Goal: Information Seeking & Learning: Check status

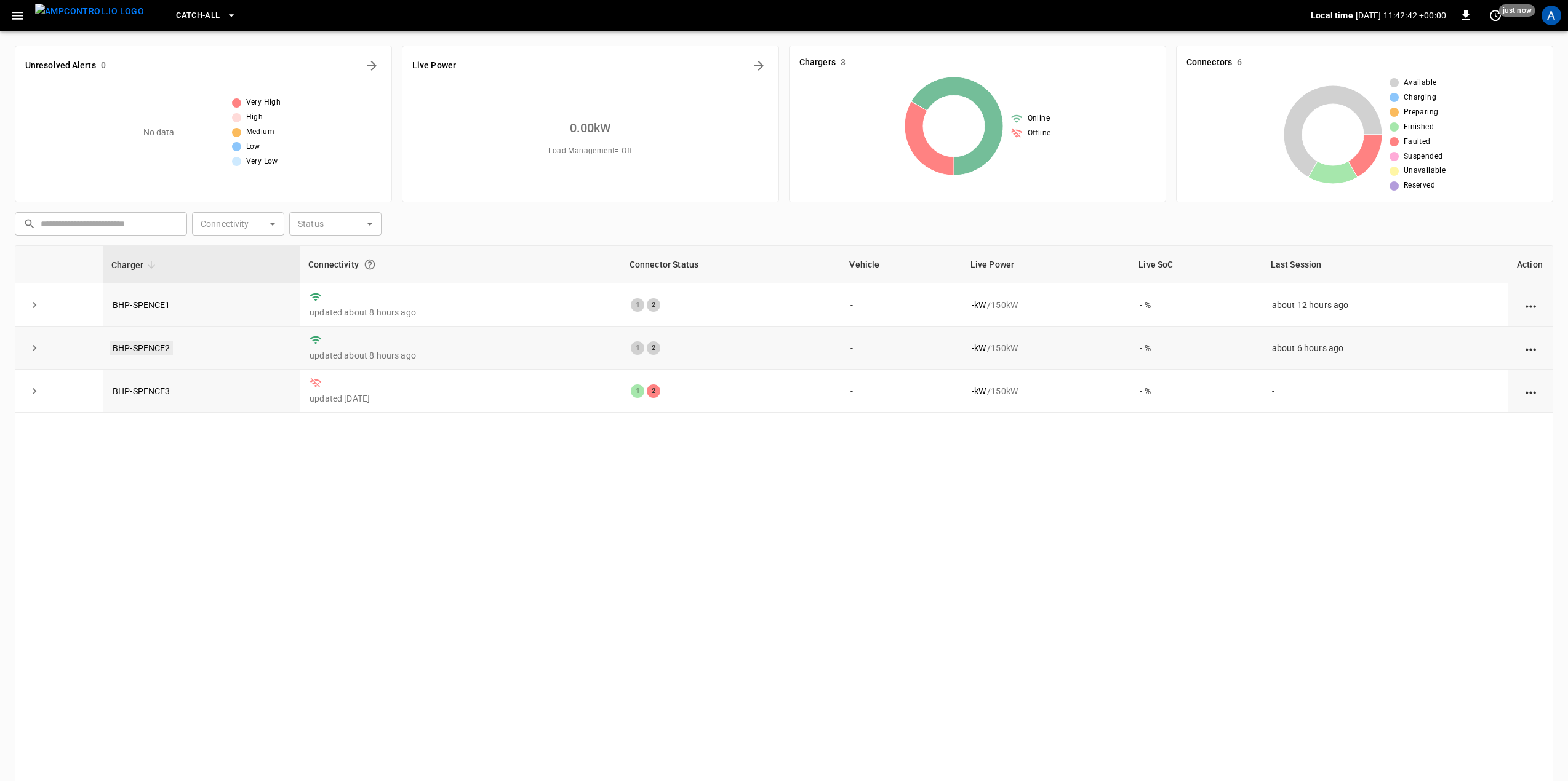
drag, startPoint x: 131, startPoint y: 356, endPoint x: 135, endPoint y: 347, distance: 9.8
click at [130, 356] on td "BHP-SPENCE2" at bounding box center [201, 348] width 197 height 43
click at [136, 346] on link "BHP-SPENCE2" at bounding box center [141, 347] width 63 height 14
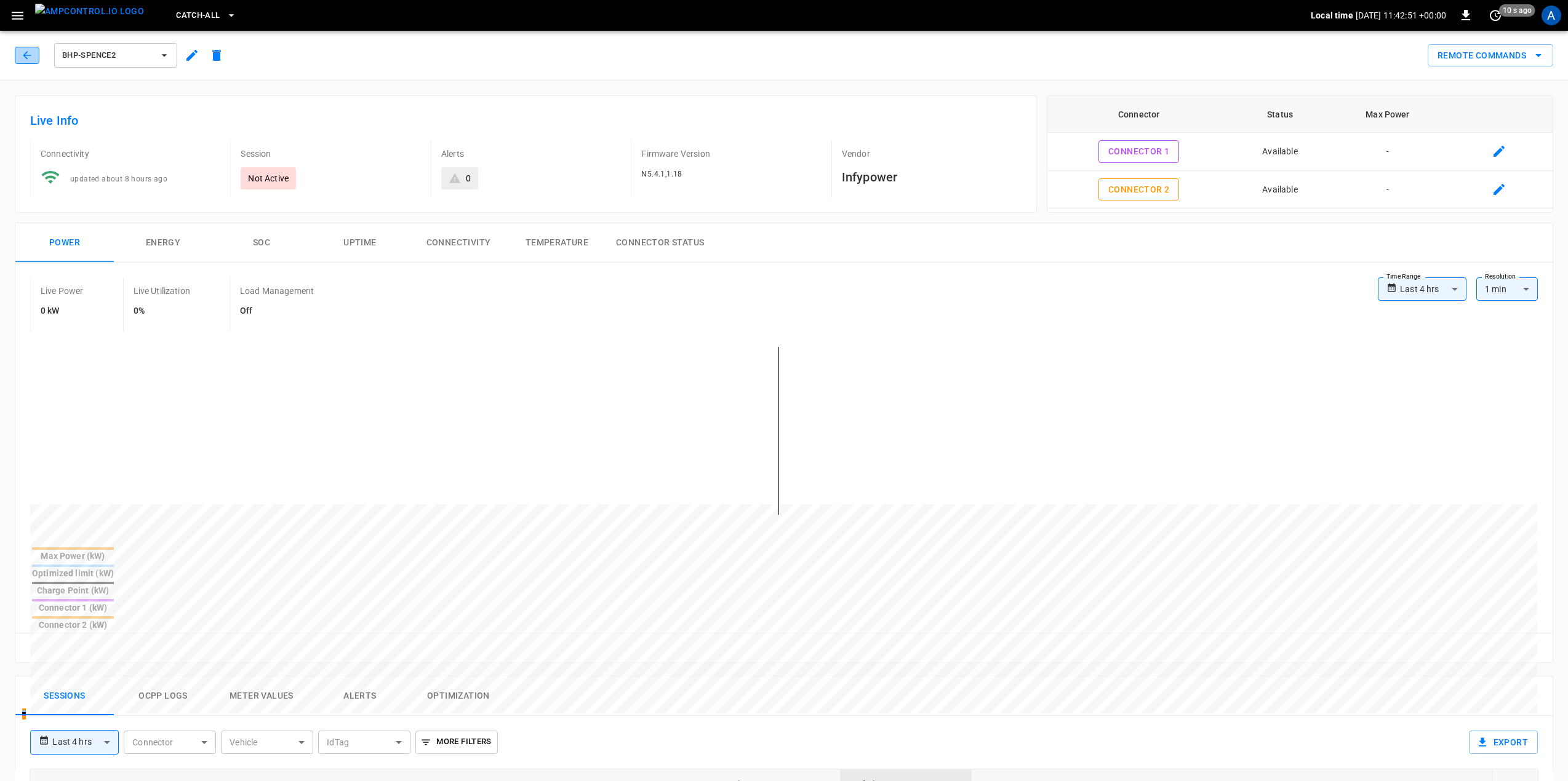
click at [21, 57] on icon "button" at bounding box center [27, 55] width 13 height 13
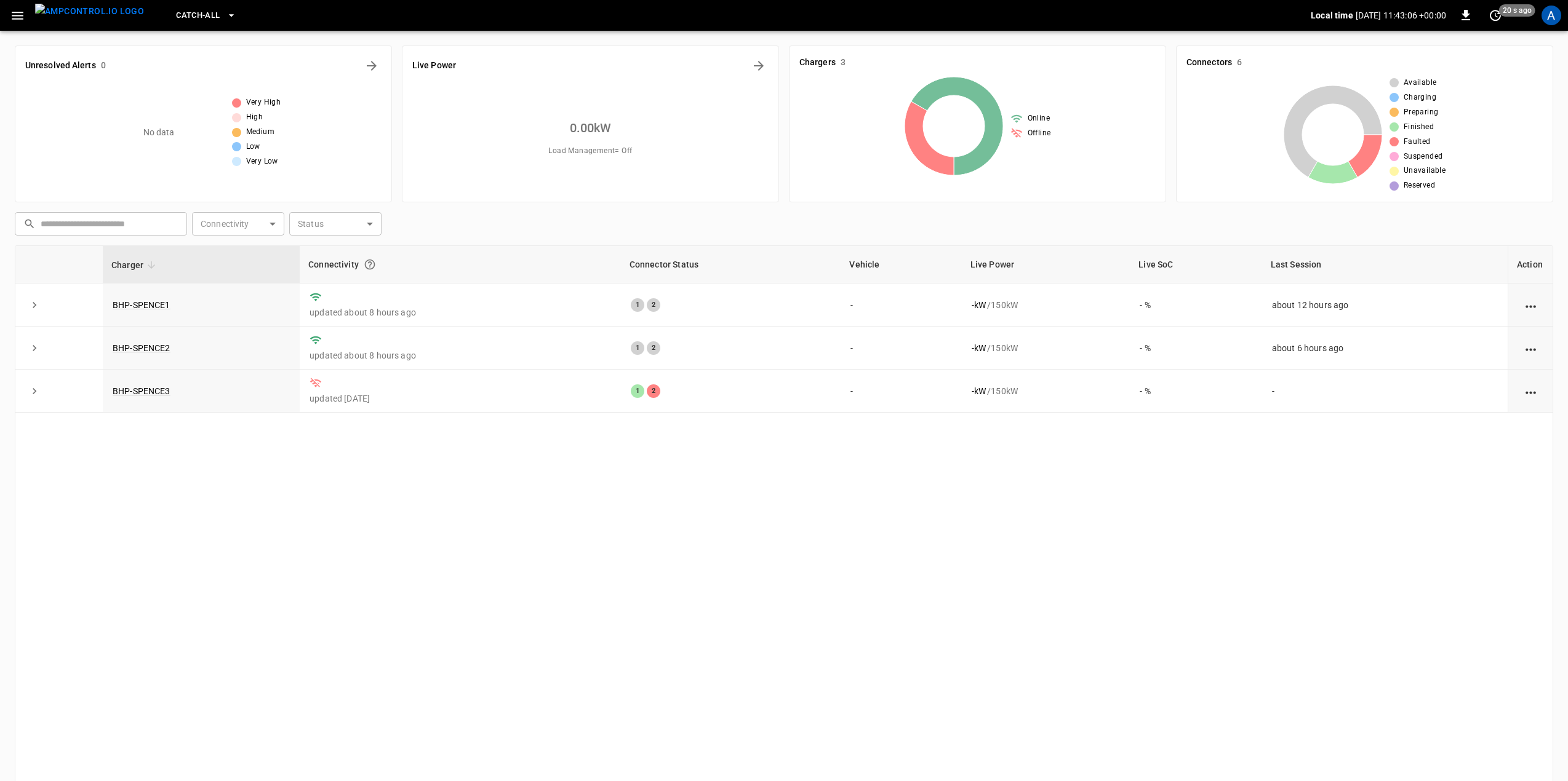
click at [590, 608] on div "Charger Connectivity Connector Status Vehicle Live Power Live SoC Last Session …" at bounding box center [783, 519] width 1538 height 547
click at [1552, 14] on div "A" at bounding box center [1551, 15] width 19 height 19
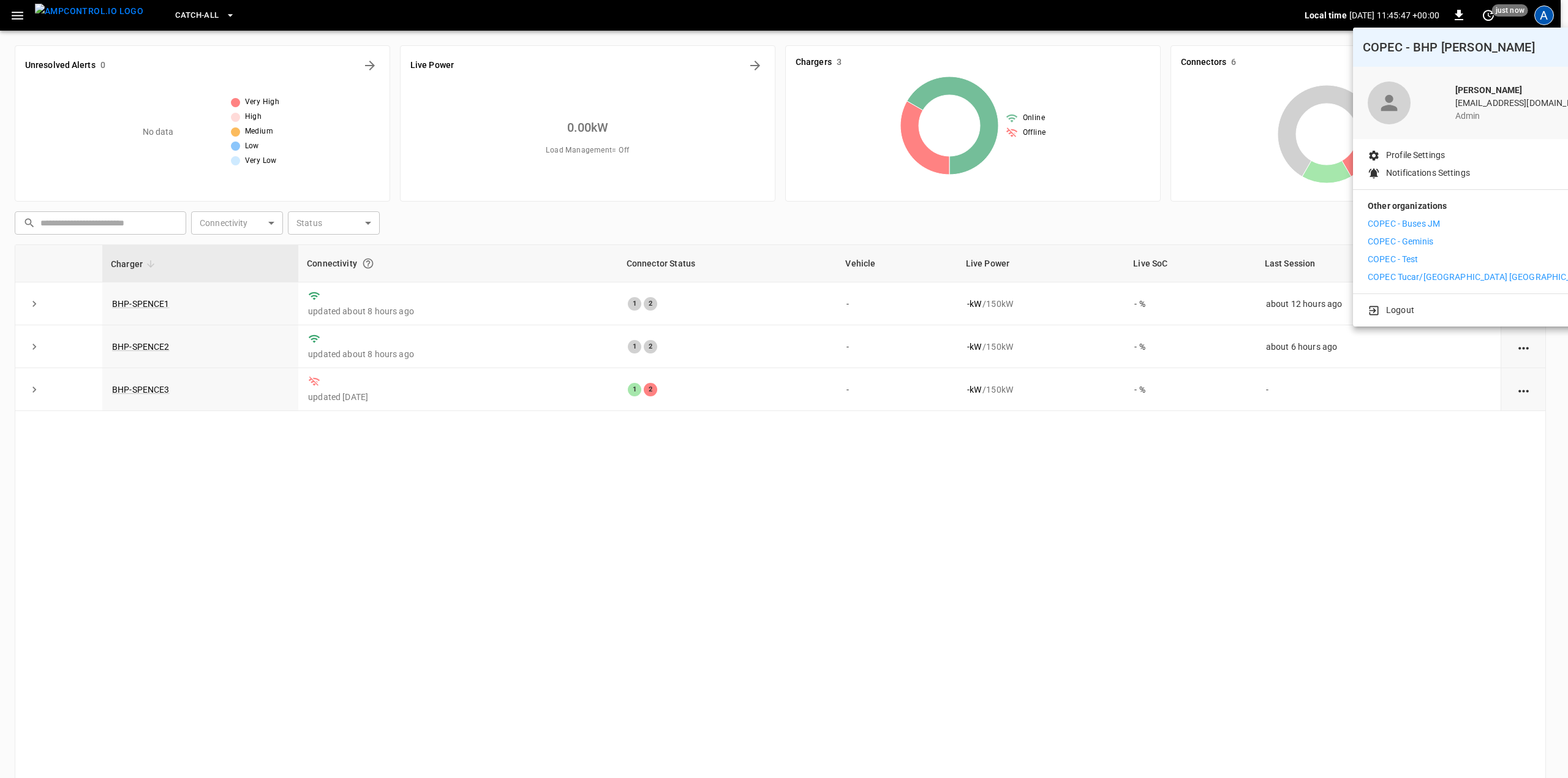
click at [1424, 220] on p "COPEC - Buses JM" at bounding box center [1404, 224] width 73 height 13
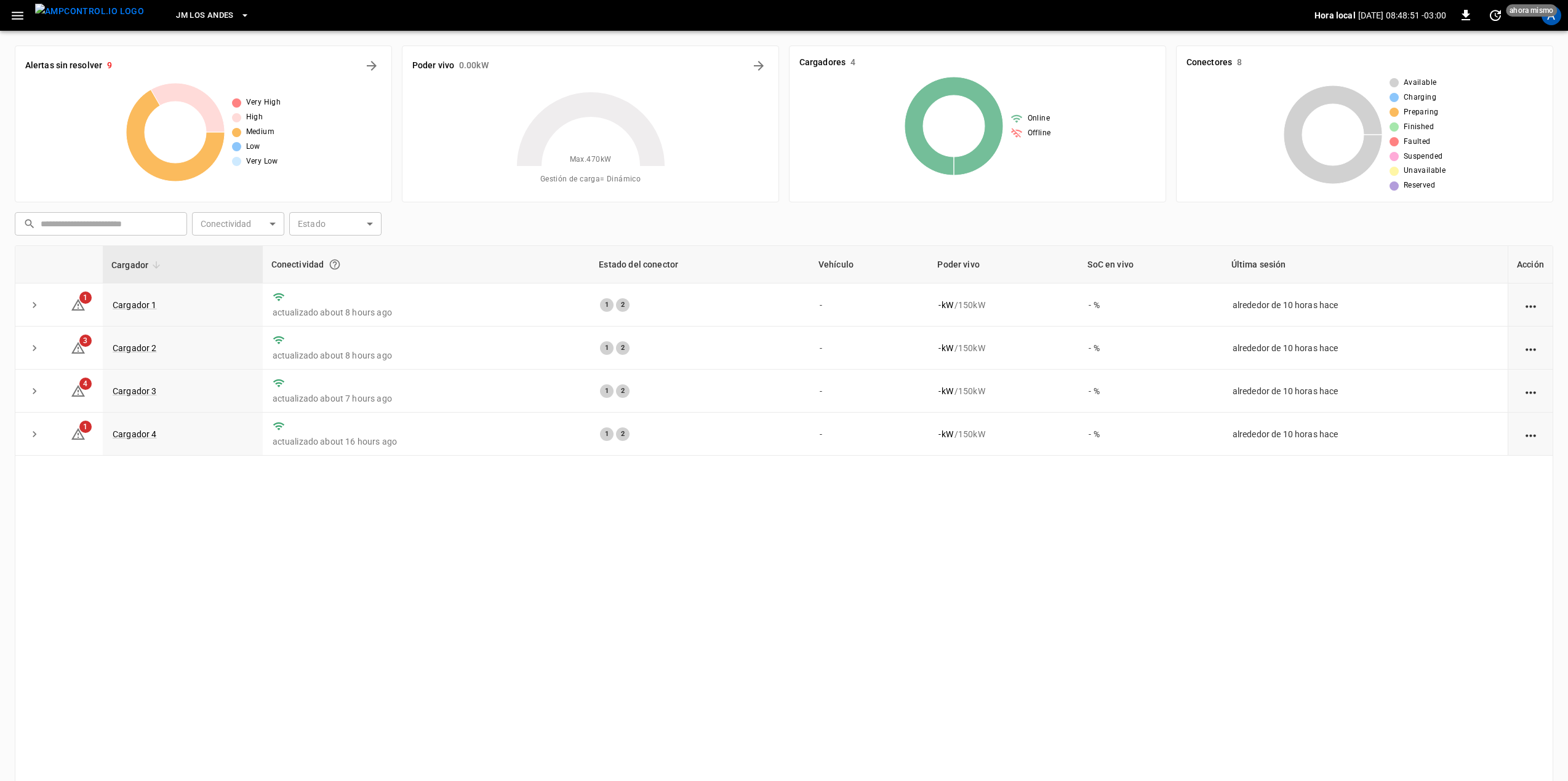
click at [392, 623] on div "Cargador Conectividad Estado del conector Vehículo Poder vivo SoC en vivo Últim…" at bounding box center [783, 519] width 1538 height 547
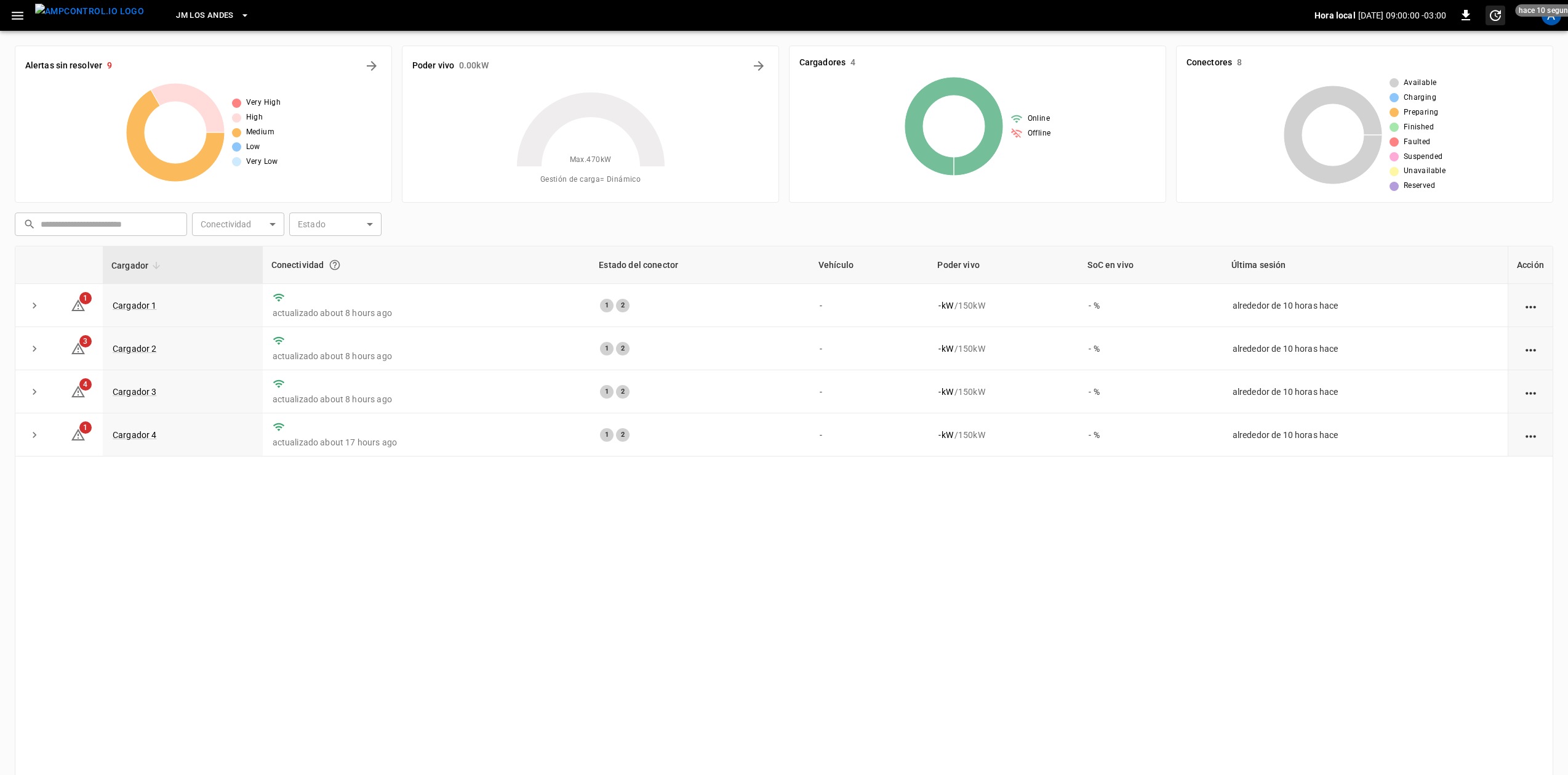
click at [1555, 14] on span "hace 10 segundos" at bounding box center [1550, 11] width 69 height 13
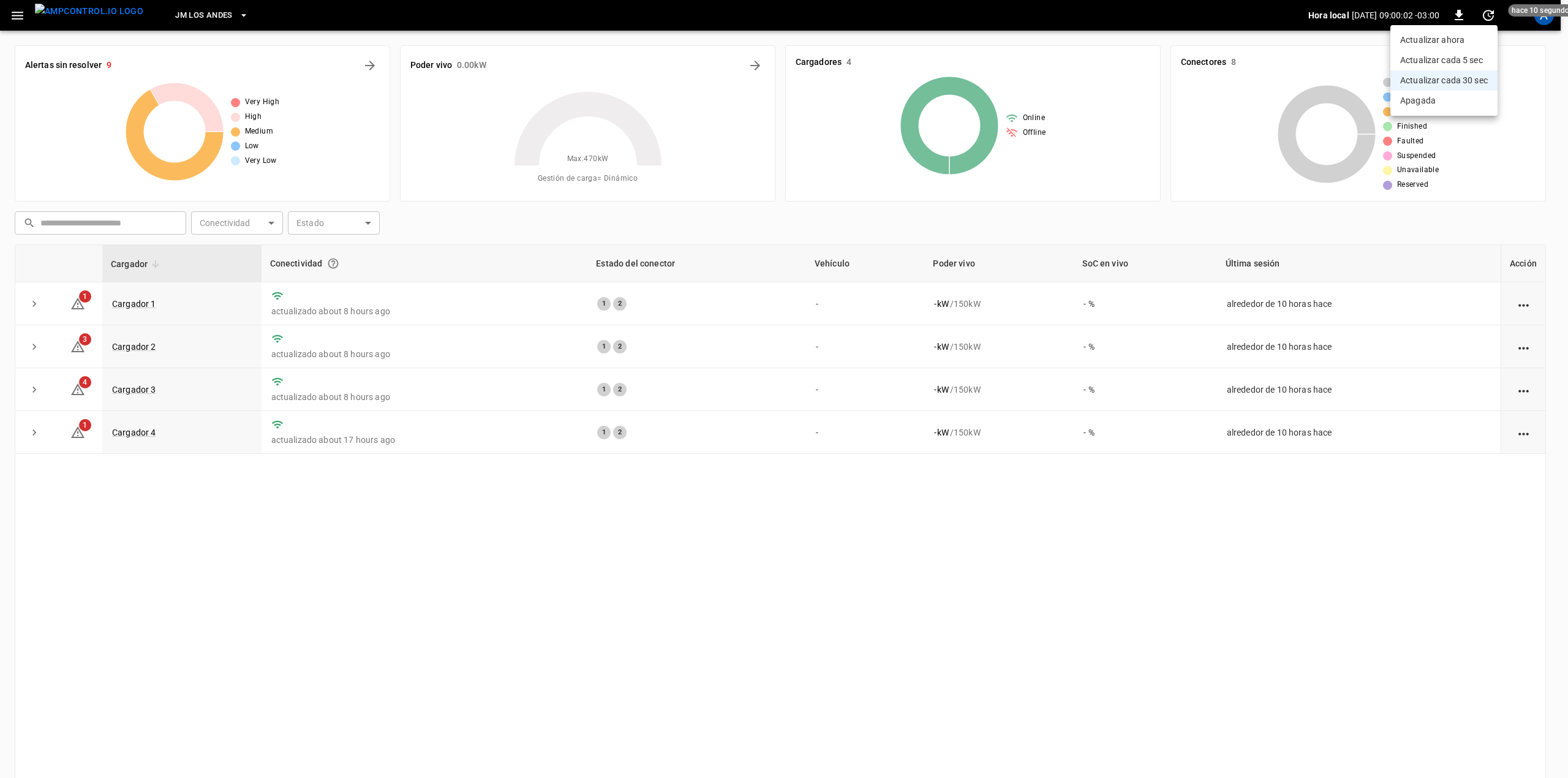
click at [1500, 191] on div at bounding box center [784, 389] width 1568 height 778
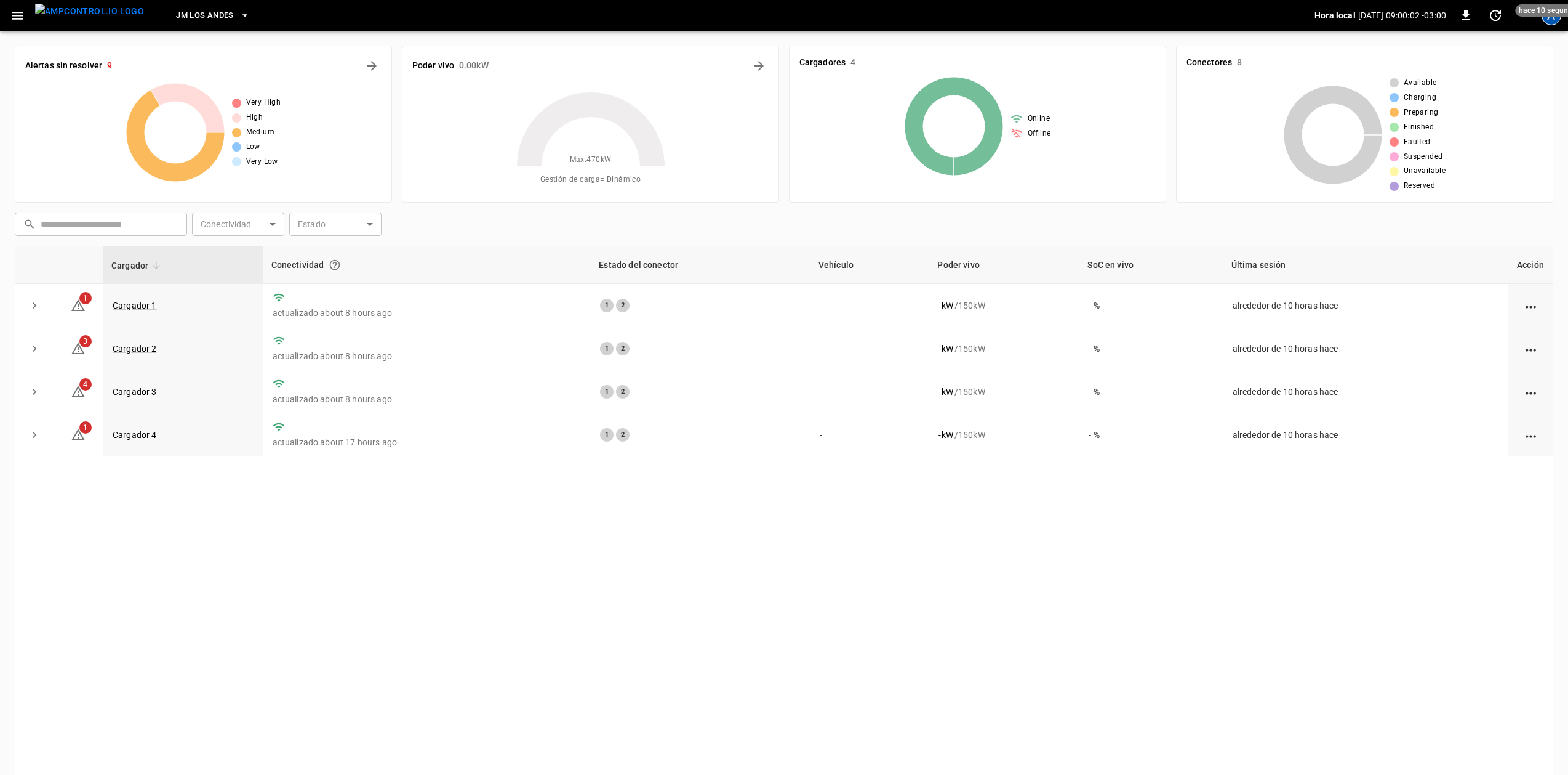
click at [1552, 22] on div "A" at bounding box center [1551, 15] width 19 height 20
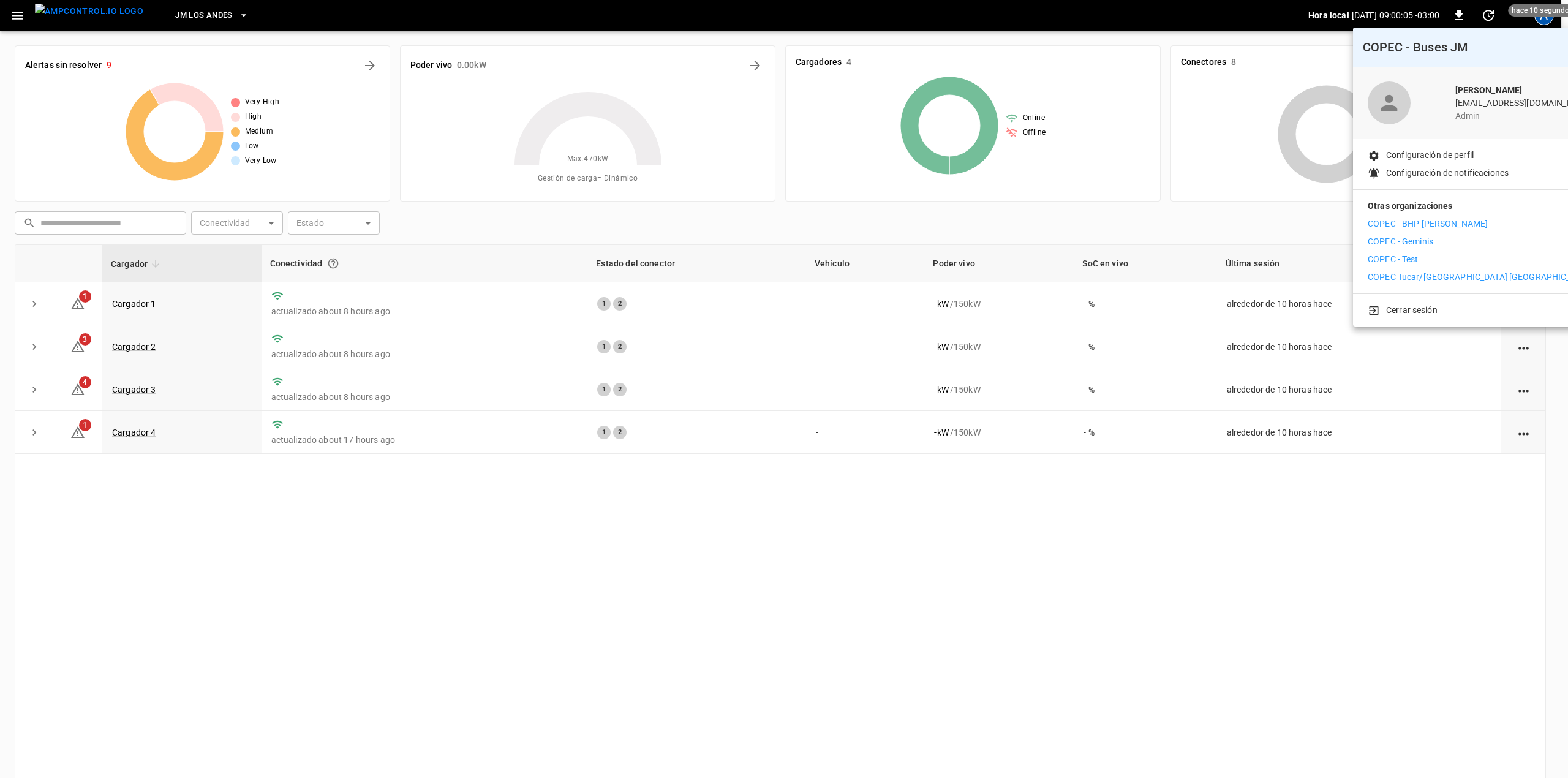
click at [1448, 231] on div "COPEC - BHP Spence COPEC - Geminis COPEC - Test COPEC Tucar/Uber Mall Plaza Los…" at bounding box center [1480, 251] width 225 height 66
click at [1450, 223] on li "COPEC - BHP [PERSON_NAME]" at bounding box center [1480, 224] width 225 height 13
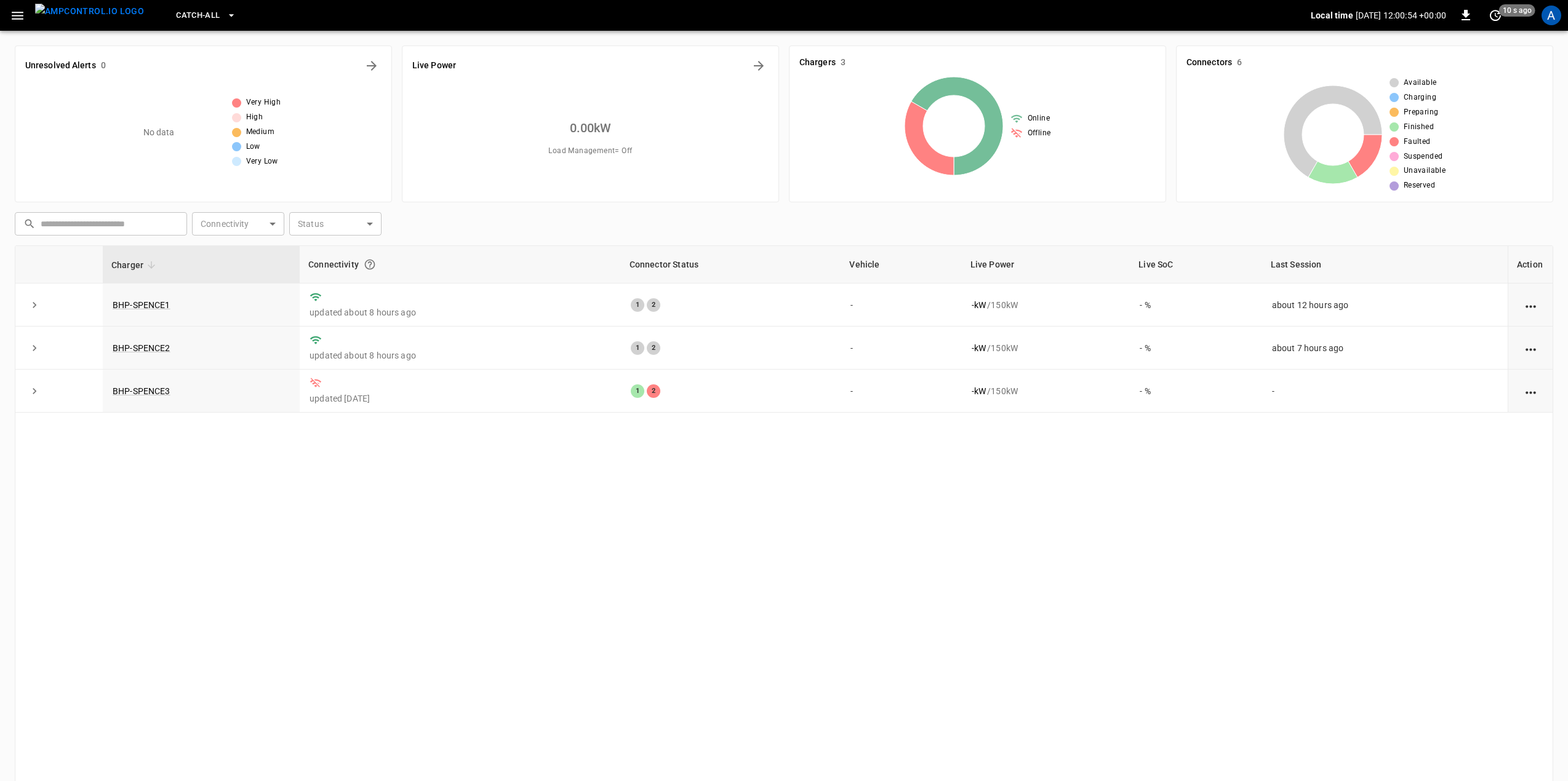
click at [0, 10] on div "Catch-all Local time 2025-09-09 12:00:54 +00:00 0 10 s ago A" at bounding box center [784, 15] width 1568 height 31
click at [6, 15] on button "button" at bounding box center [18, 16] width 25 height 23
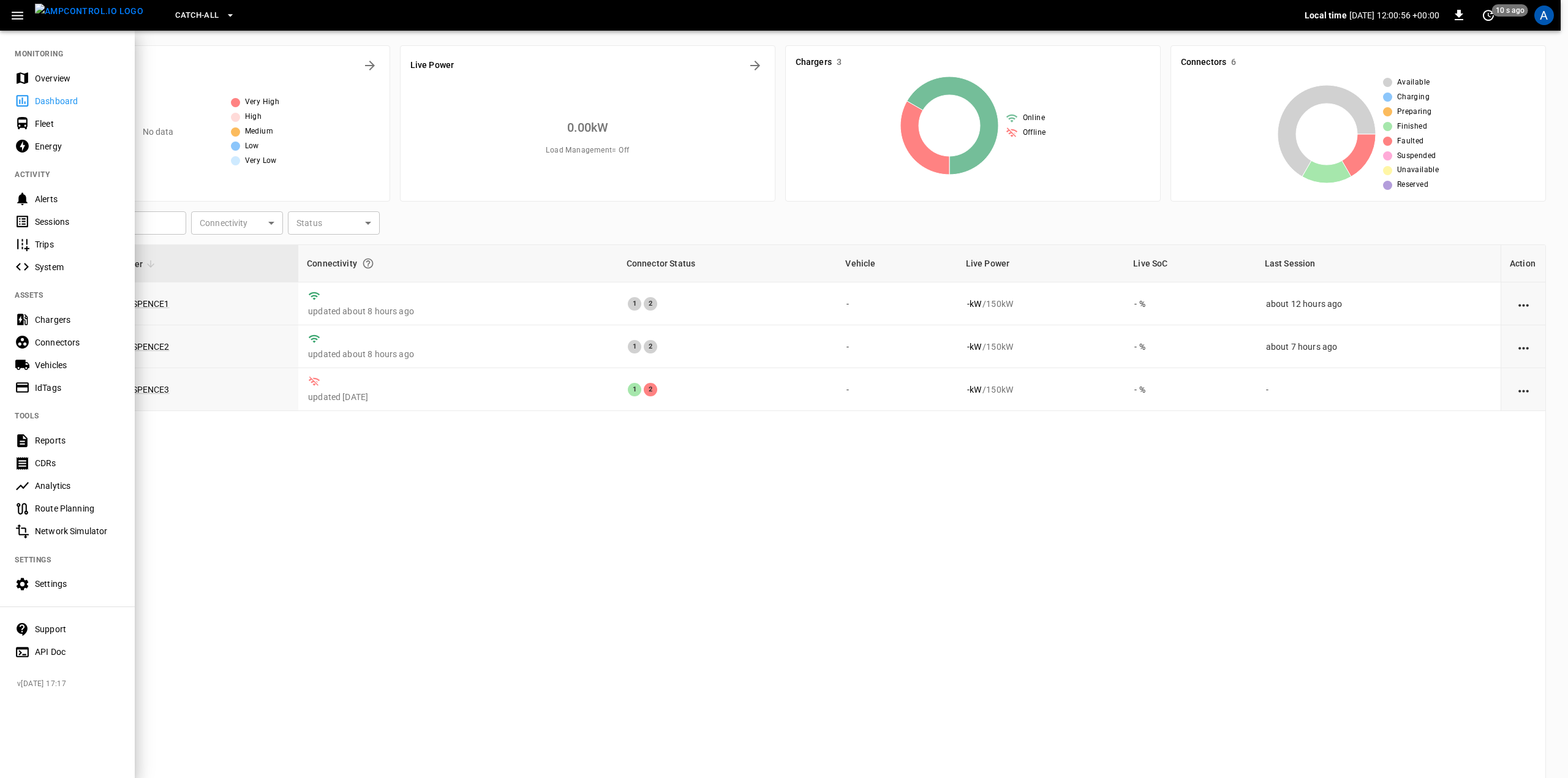
click at [79, 322] on div "Chargers" at bounding box center [78, 320] width 85 height 13
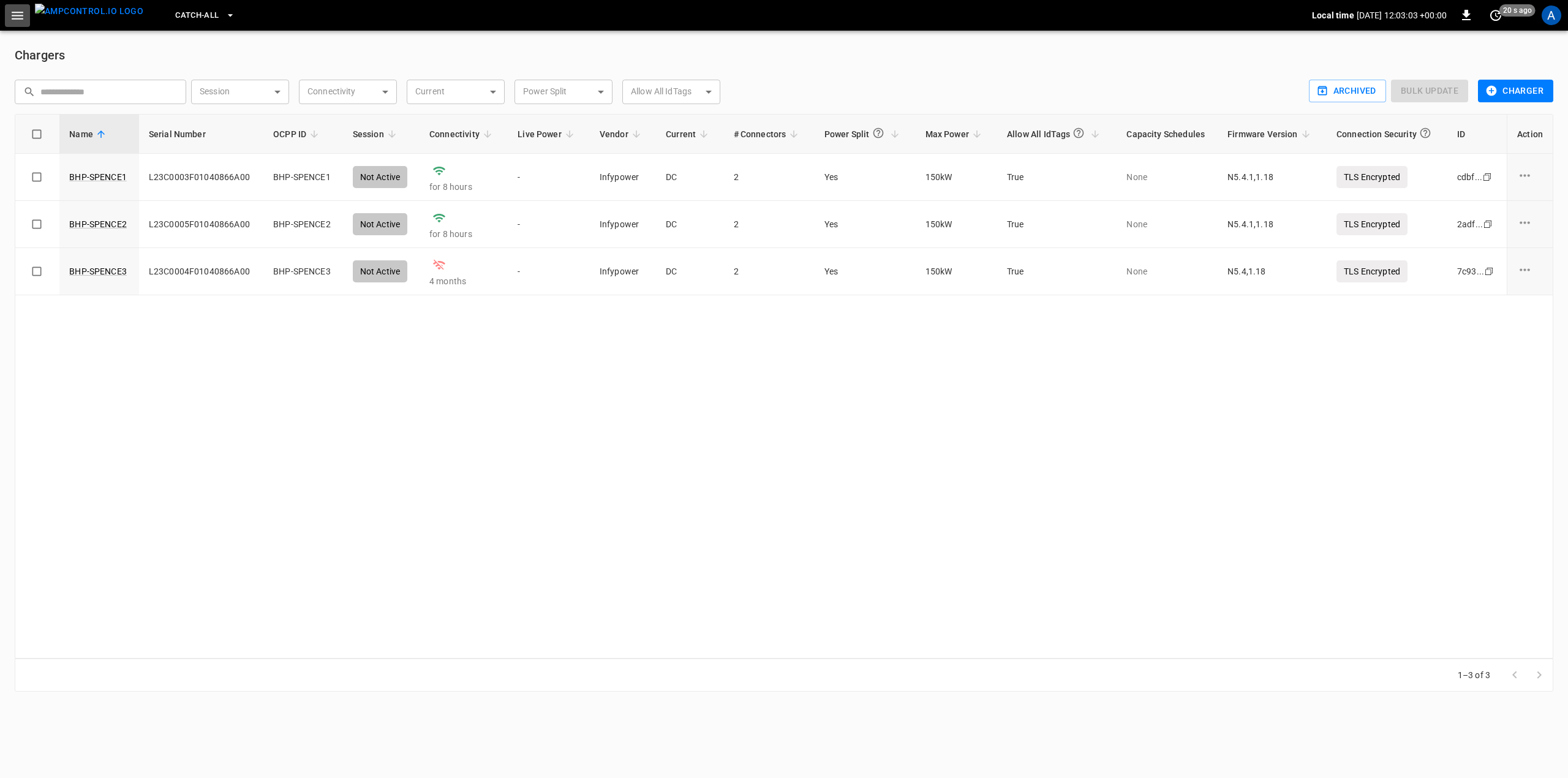
click at [14, 11] on icon "button" at bounding box center [18, 16] width 15 height 15
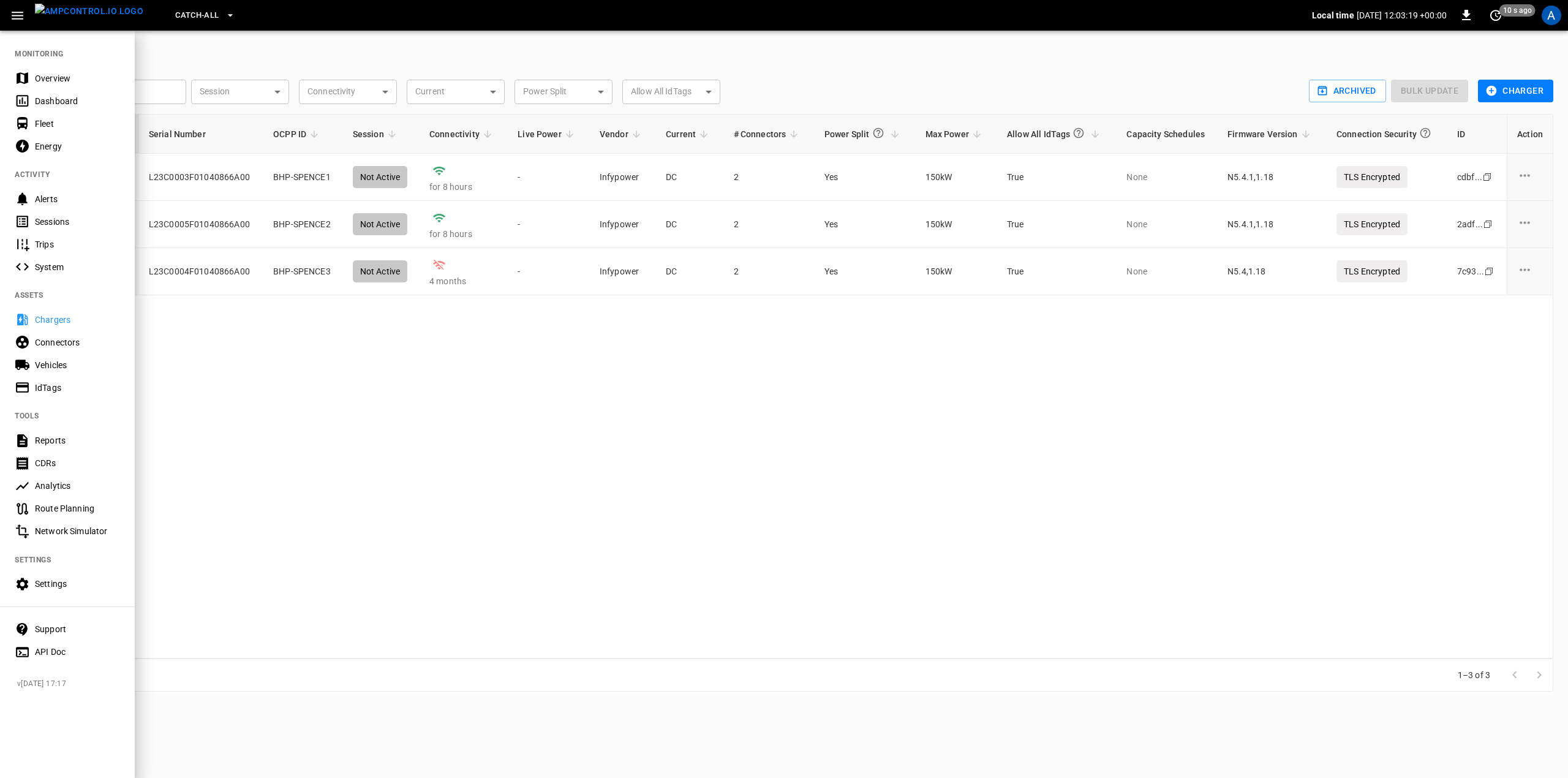
click at [260, 471] on div at bounding box center [784, 389] width 1568 height 778
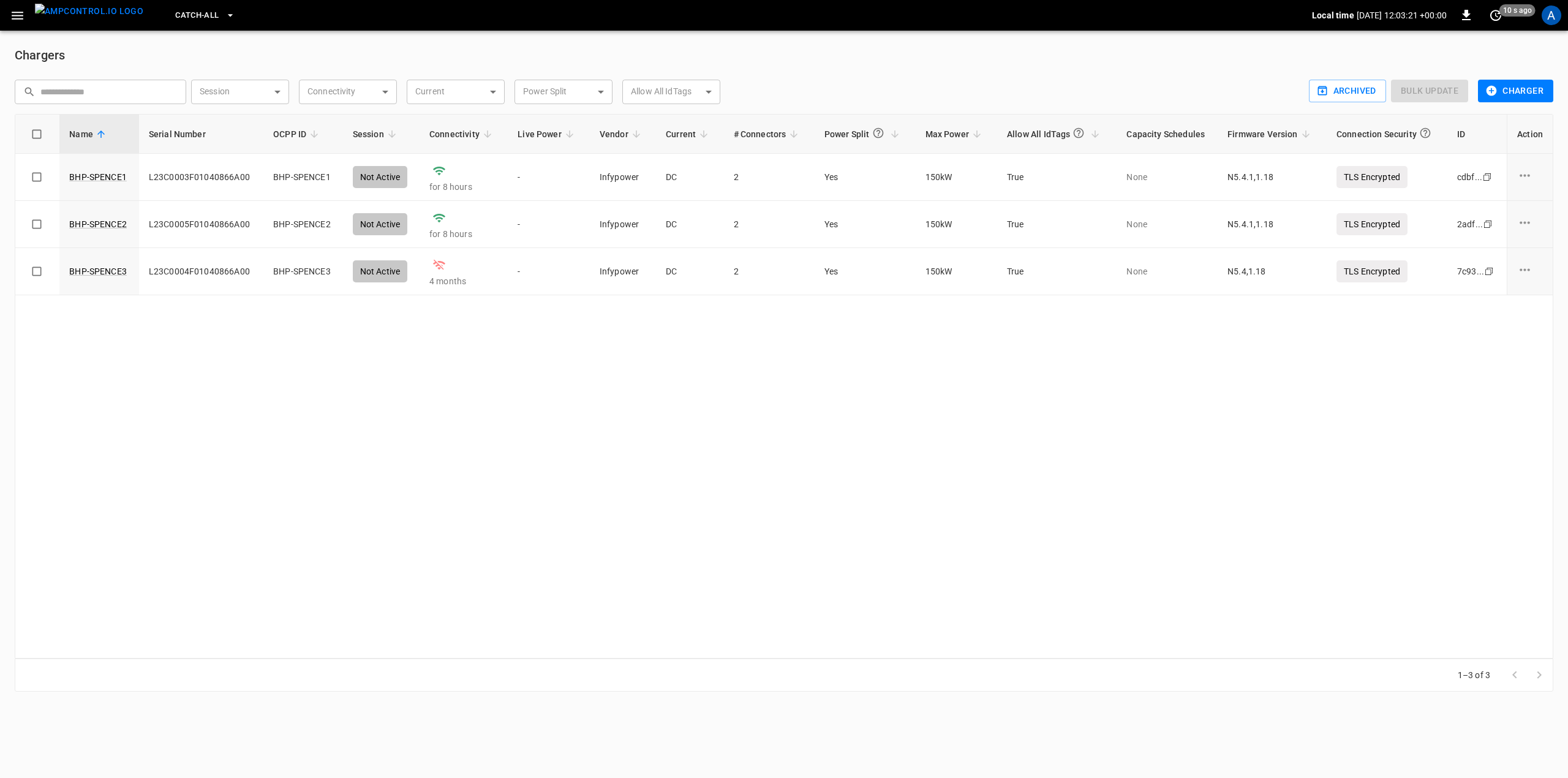
click at [255, 596] on div "Name Serial Number OCPP ID Session Connectivity Live Power Vendor Current # Con…" at bounding box center [783, 386] width 1539 height 545
click at [224, 19] on icon "button" at bounding box center [230, 16] width 13 height 13
click at [208, 19] on div at bounding box center [784, 389] width 1568 height 778
click at [469, 409] on div "Name Serial Number OCPP ID Session Connectivity Live Power Vendor Current # Con…" at bounding box center [783, 386] width 1539 height 545
click at [726, 498] on div "Name Serial Number OCPP ID Session Connectivity Live Power Vendor Current # Con…" at bounding box center [783, 386] width 1539 height 545
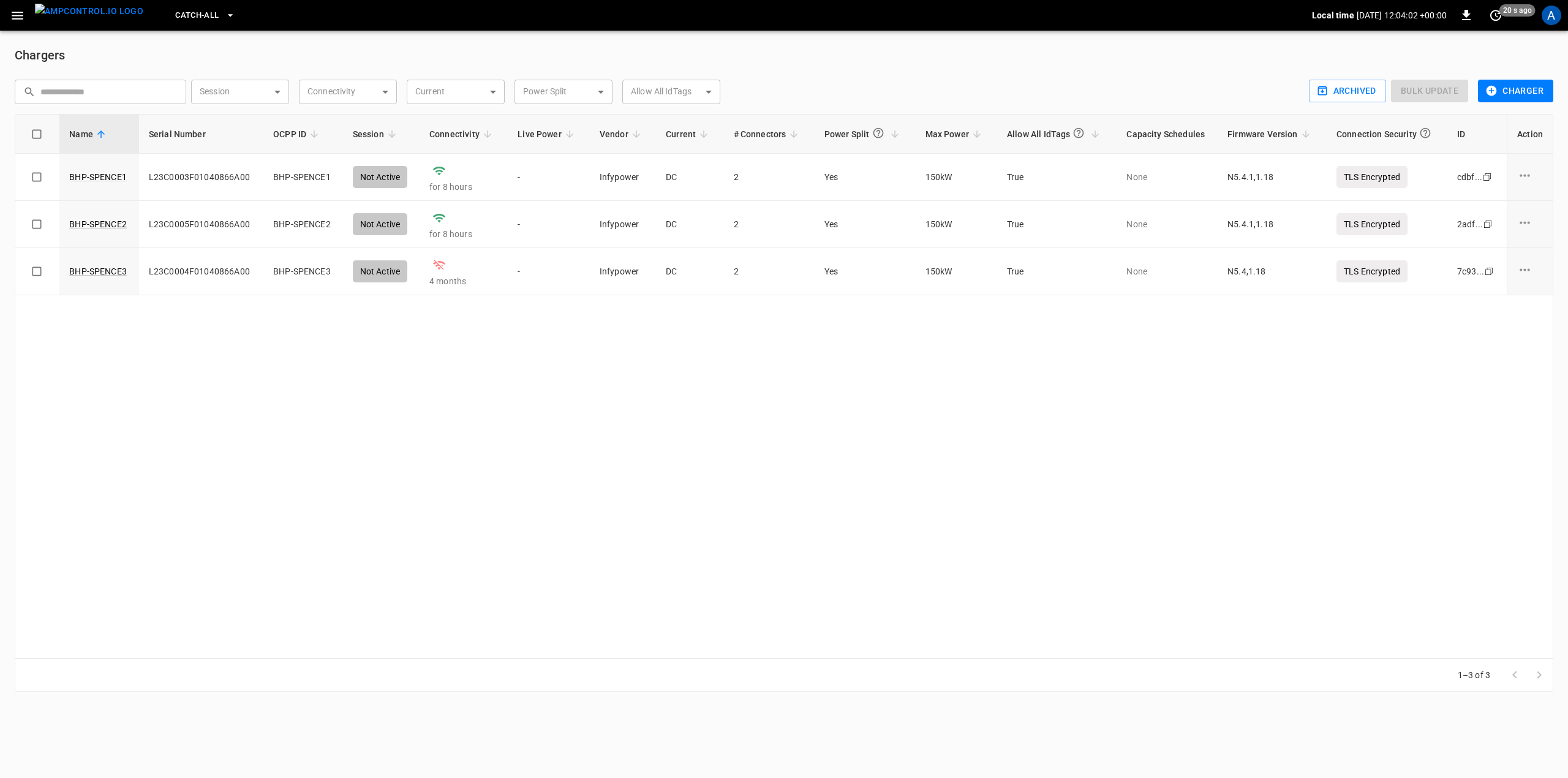
click at [256, 459] on div "Name Serial Number OCPP ID Session Connectivity Live Power Vendor Current # Con…" at bounding box center [783, 386] width 1539 height 545
click at [554, 344] on div "Name Serial Number OCPP ID Session Connectivity Live Power Vendor Current # Con…" at bounding box center [783, 386] width 1539 height 545
click at [224, 21] on icon "button" at bounding box center [230, 16] width 13 height 13
click at [205, 14] on div at bounding box center [784, 389] width 1568 height 778
click at [4, 24] on div "Catch-all Local time 2025-09-09 12:04:15 +00:00 0 just now A" at bounding box center [784, 15] width 1568 height 31
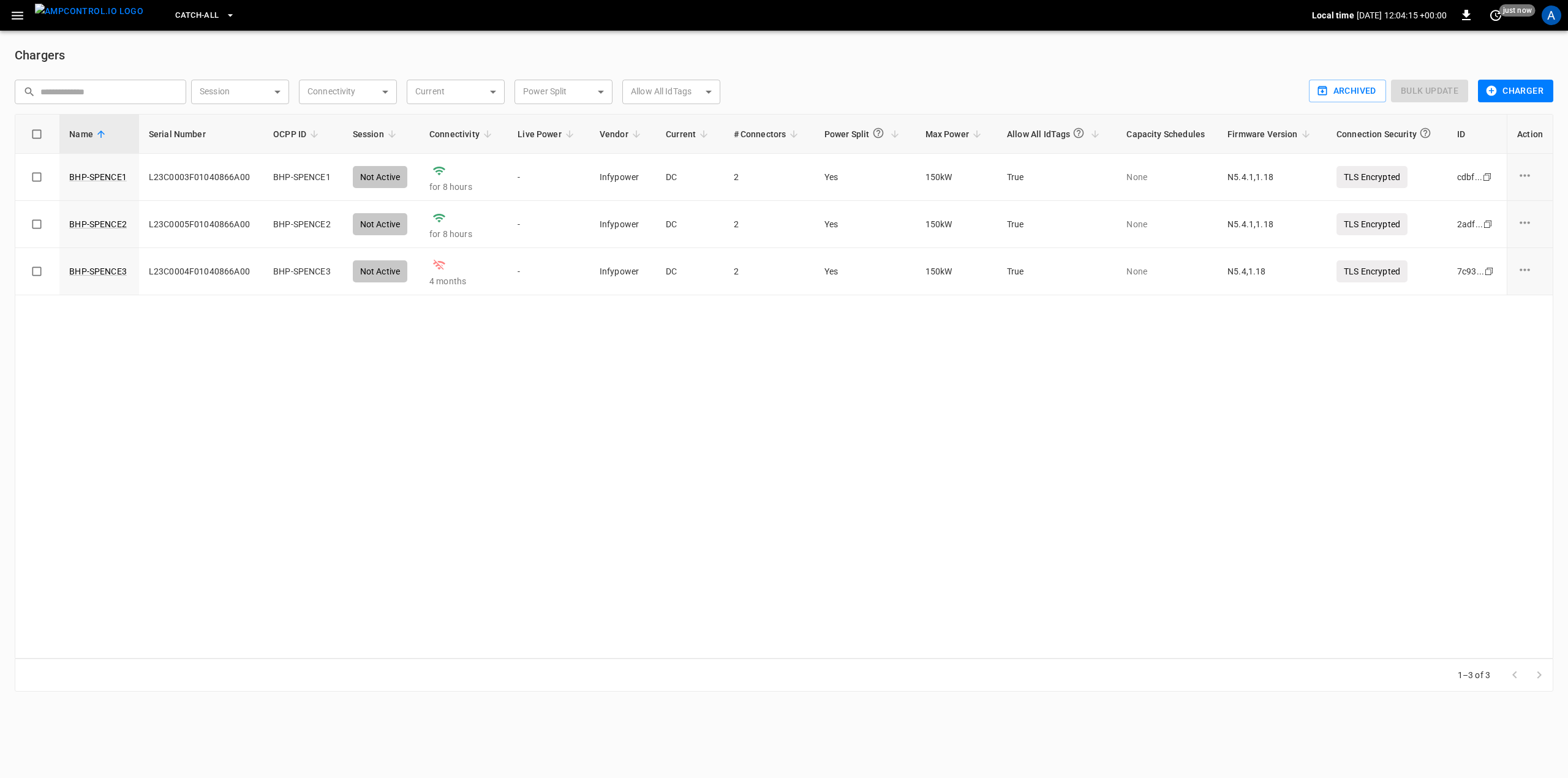
click at [8, 17] on button "button" at bounding box center [18, 16] width 25 height 23
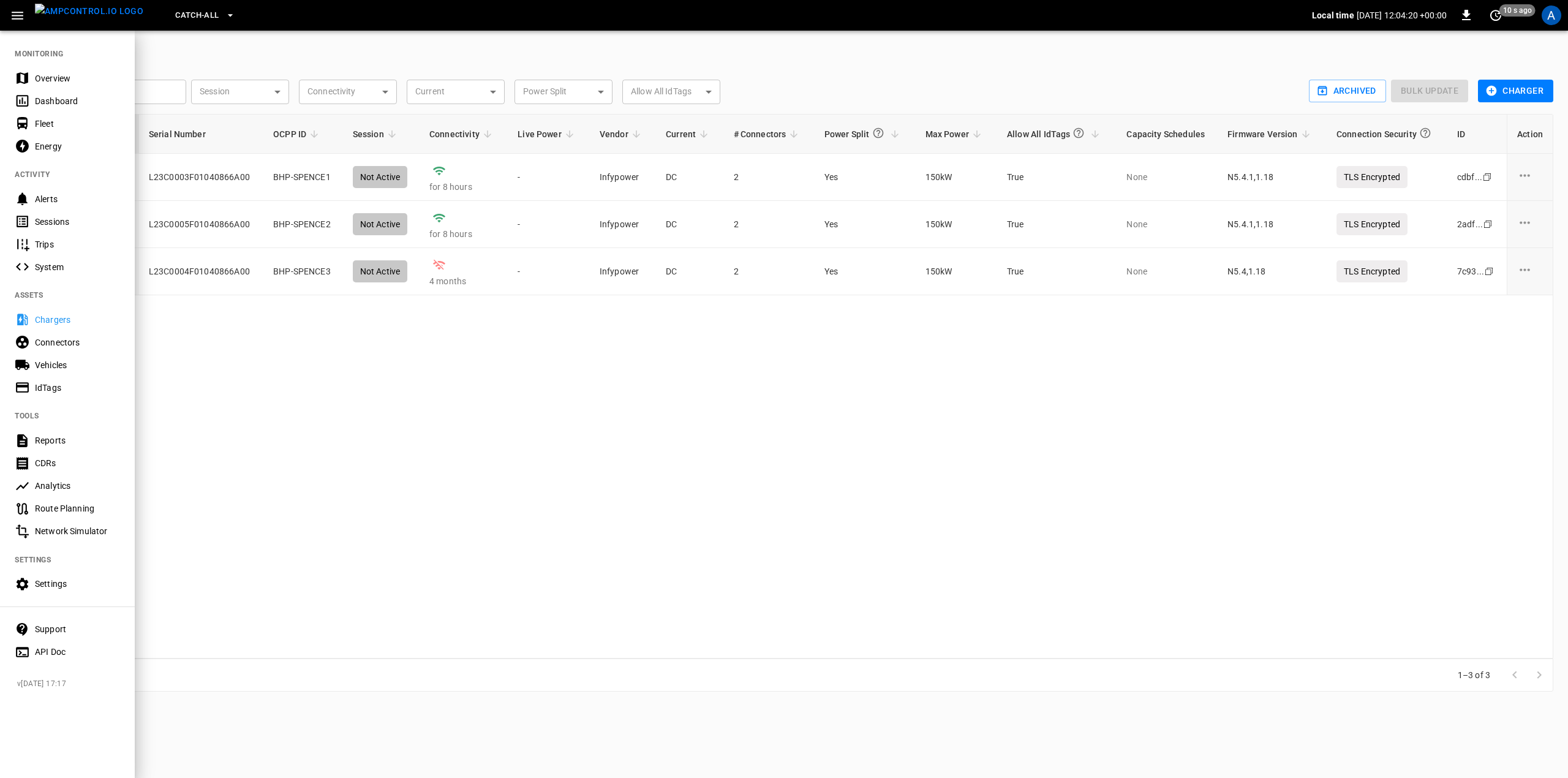
click at [275, 432] on div at bounding box center [784, 389] width 1568 height 778
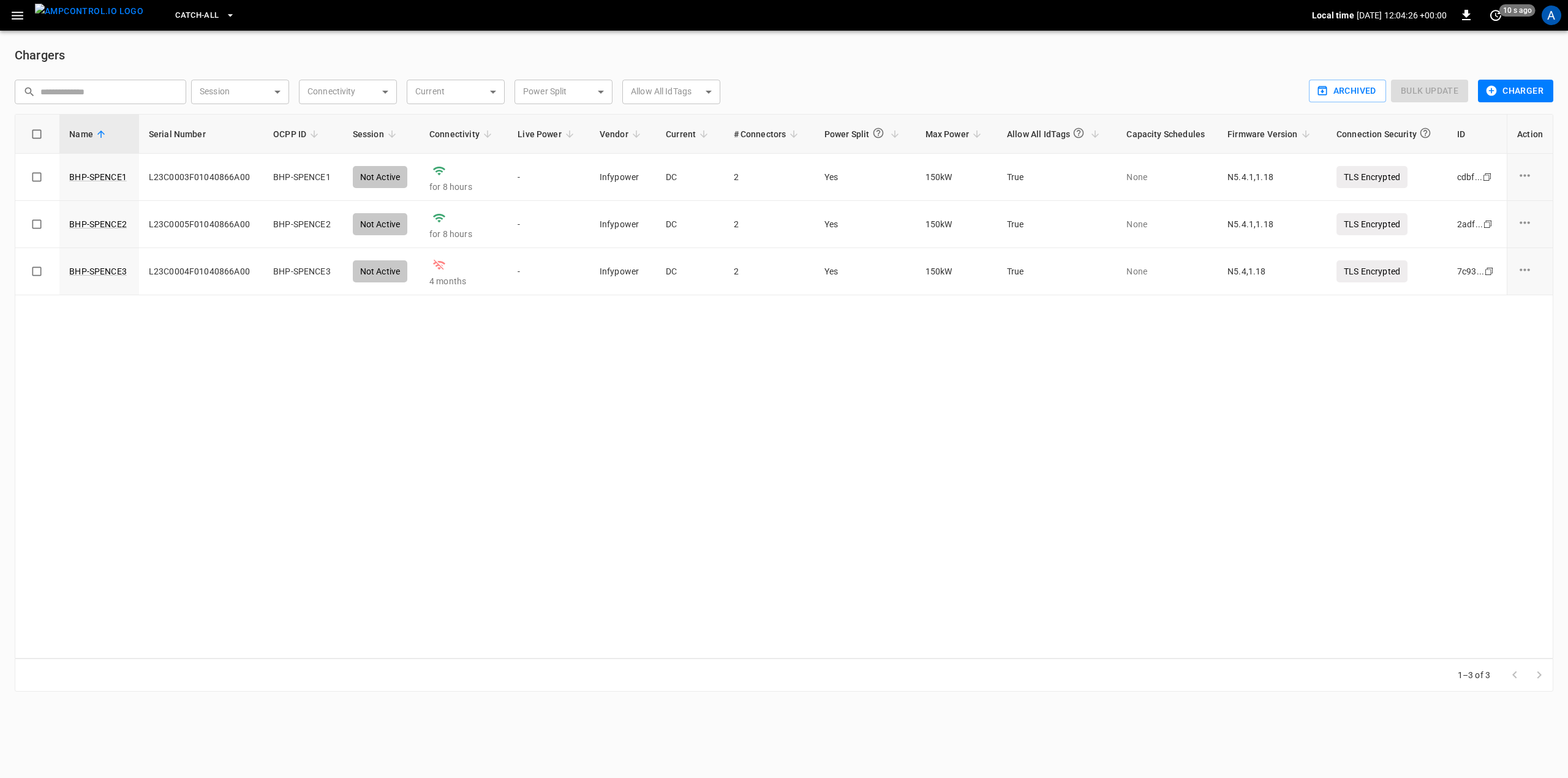
click at [481, 375] on div "Name Serial Number OCPP ID Session Connectivity Live Power Vendor Current # Con…" at bounding box center [783, 386] width 1539 height 545
click at [391, 269] on div "Not Active" at bounding box center [380, 271] width 55 height 22
click at [180, 277] on td "L23C0004F01040866A00" at bounding box center [201, 271] width 125 height 47
click at [104, 271] on link "BHP-SPENCE3" at bounding box center [98, 271] width 63 height 17
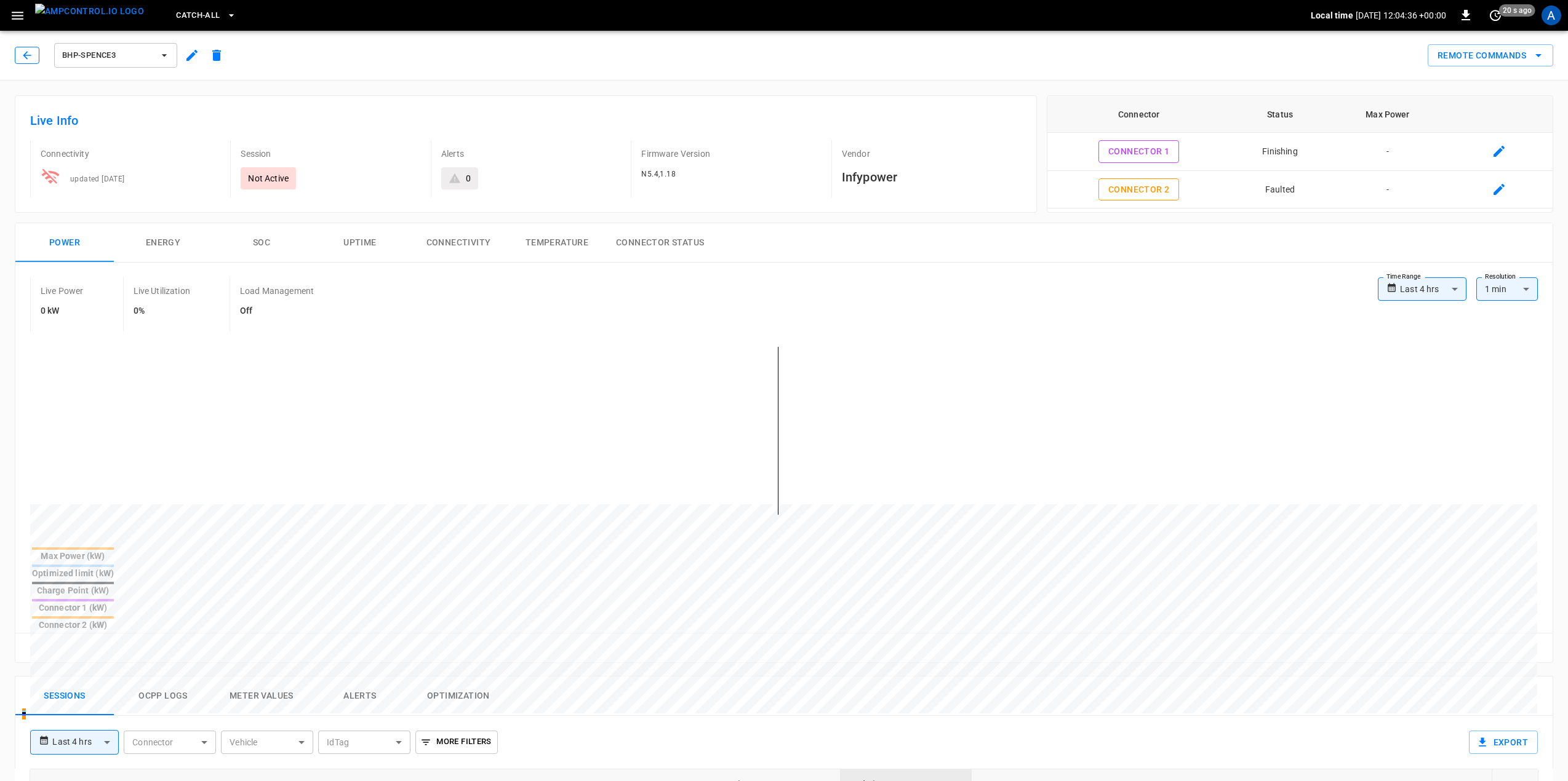
click at [35, 49] on button "button" at bounding box center [26, 55] width 25 height 17
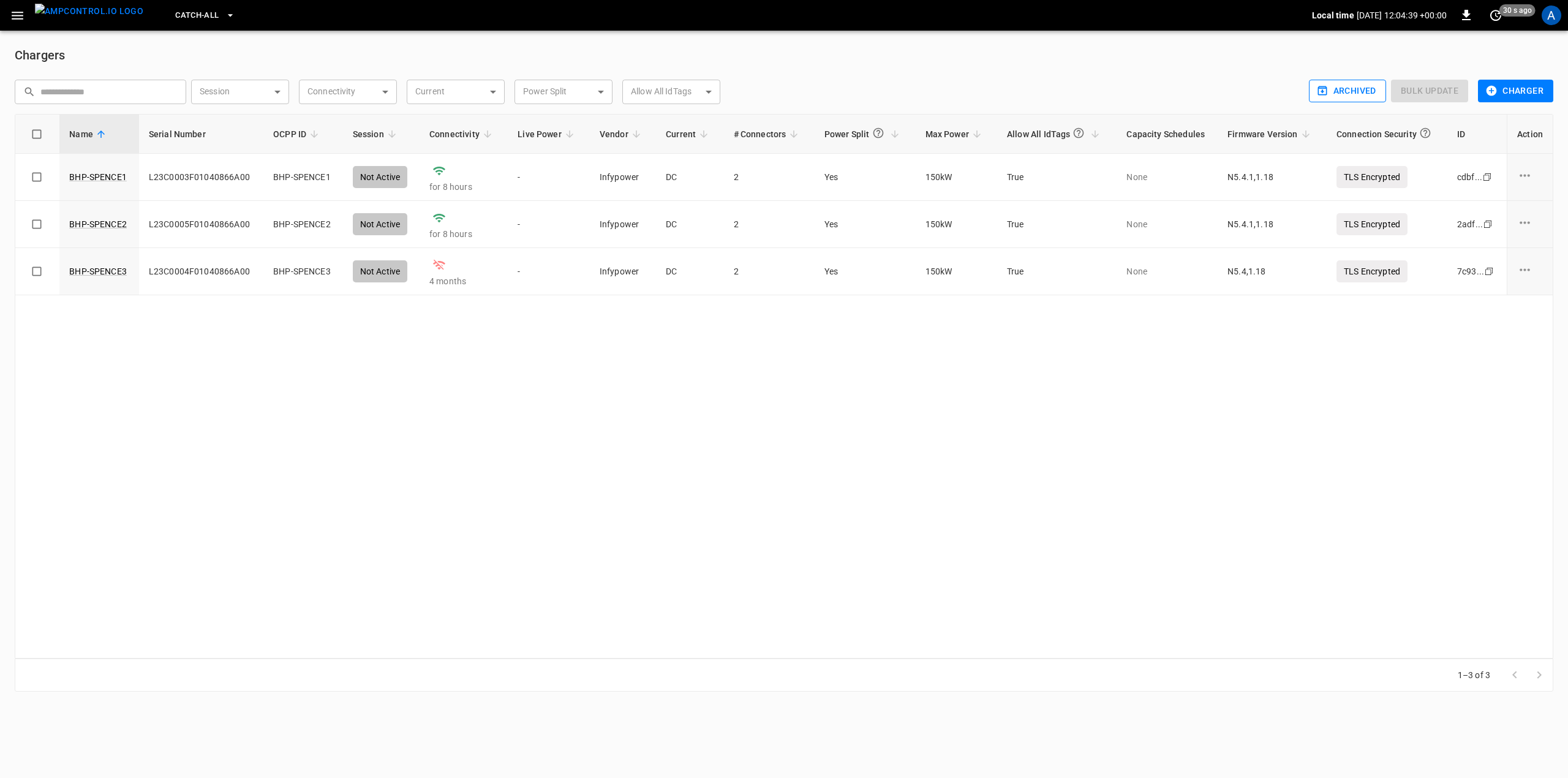
click at [1370, 88] on button "Archived" at bounding box center [1347, 91] width 77 height 23
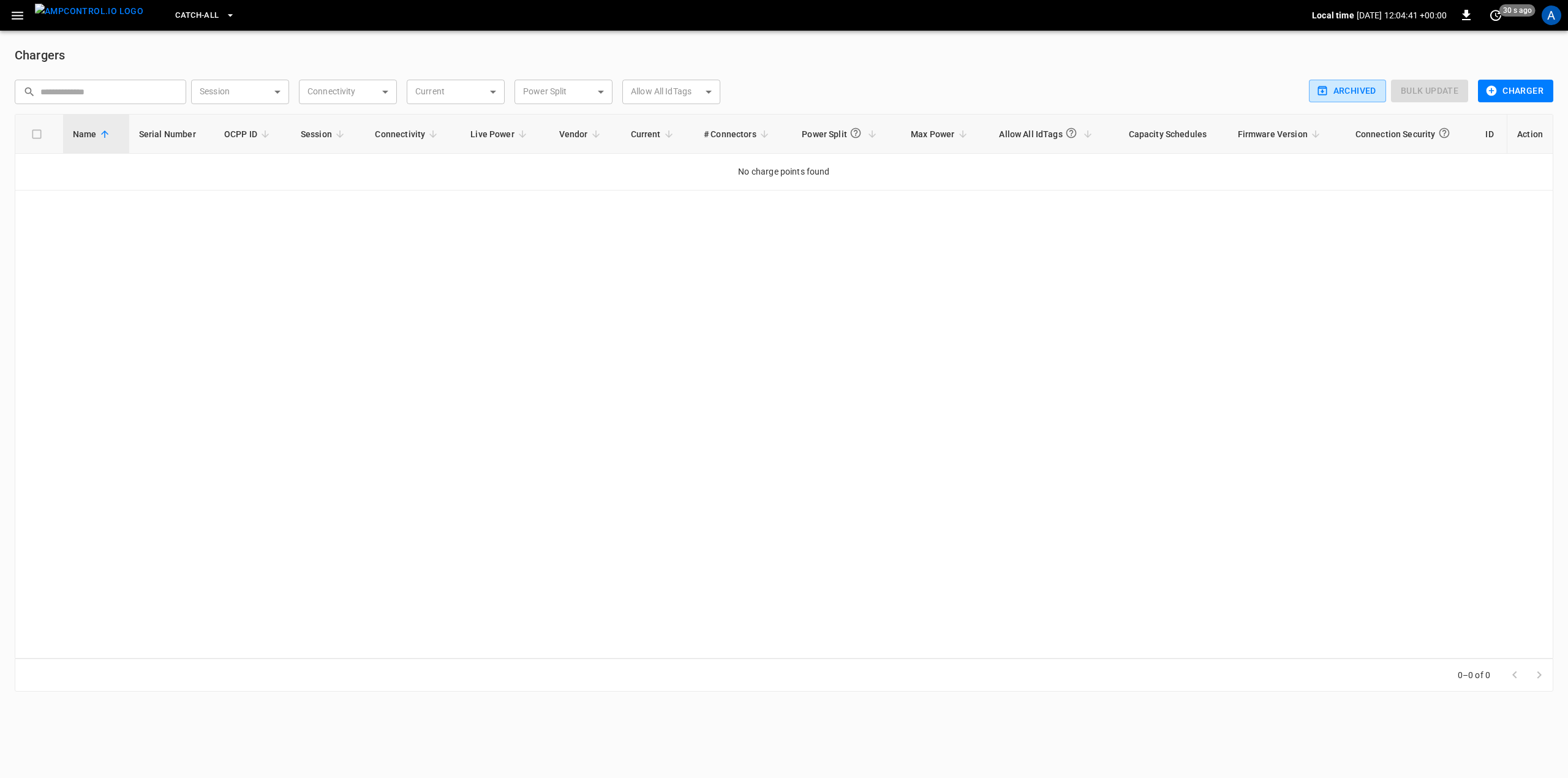
click at [1495, 91] on icon "button" at bounding box center [1492, 91] width 11 height 11
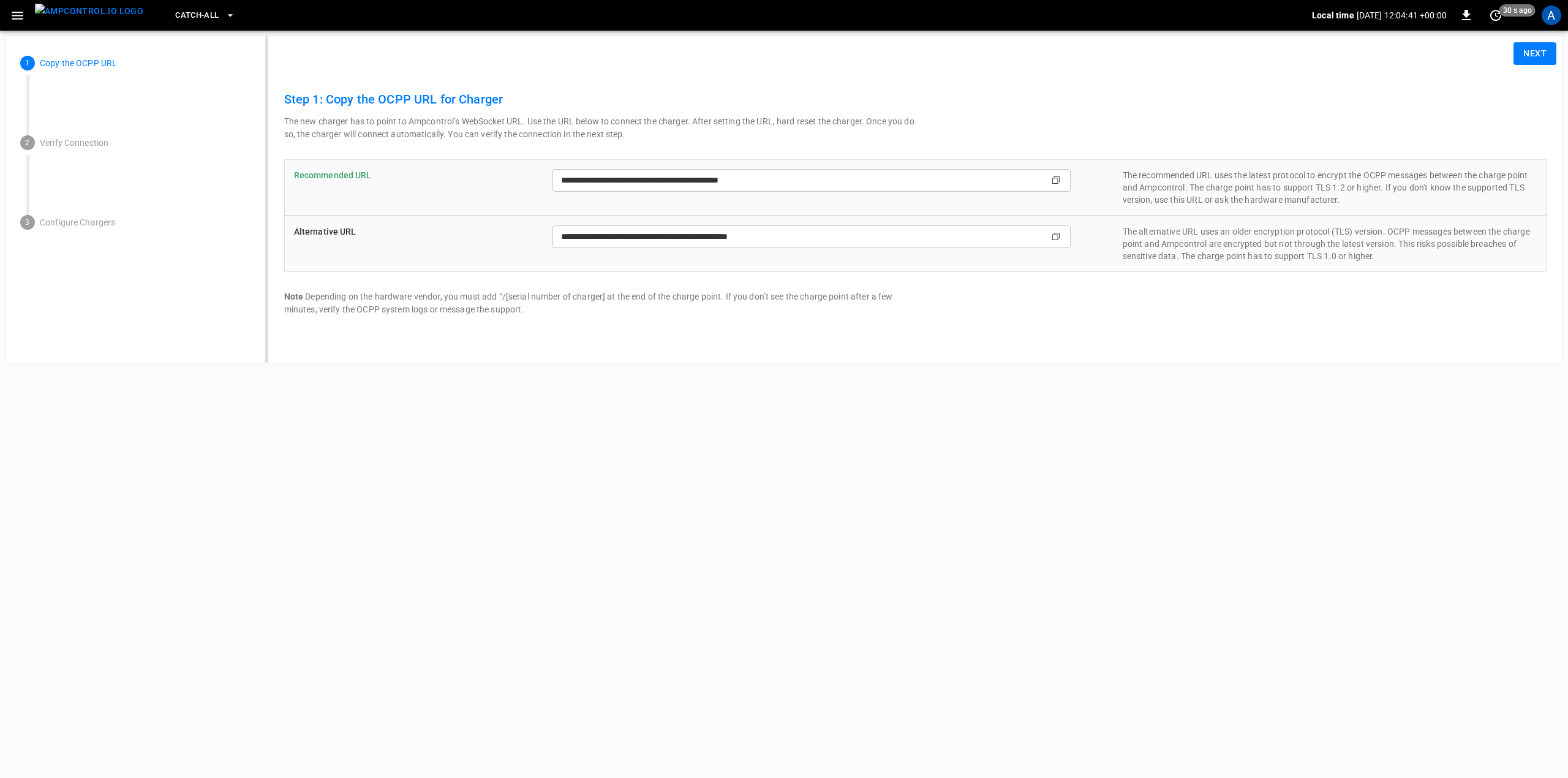
type input "**********"
click at [1054, 180] on icon "Copy" at bounding box center [1056, 180] width 10 height 10
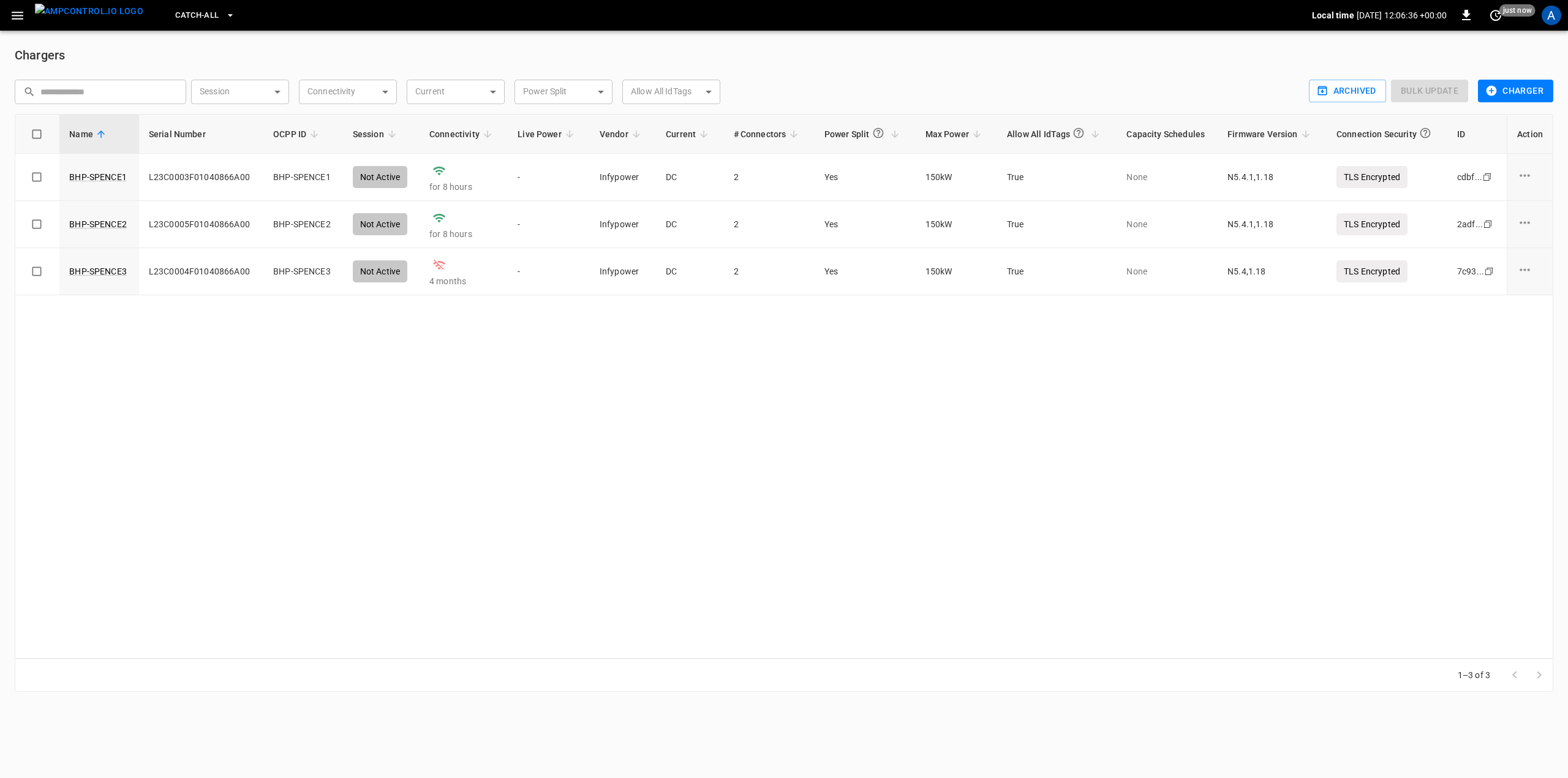
click at [357, 358] on div "Name Serial Number OCPP ID Session Connectivity Live Power Vendor Current # Con…" at bounding box center [783, 386] width 1539 height 545
drag, startPoint x: 273, startPoint y: 272, endPoint x: 350, endPoint y: 272, distance: 77.0
click at [350, 272] on tr "BHP-SPENCE3 L23C0004F01040866A00 BHP-SPENCE3 Not Active 4 months - Infypower DC…" at bounding box center [783, 271] width 1537 height 47
copy td "BHP-SPENCE3"
click at [236, 381] on div "Name Serial Number OCPP ID Session Connectivity Live Power Vendor Current # Con…" at bounding box center [783, 386] width 1539 height 545
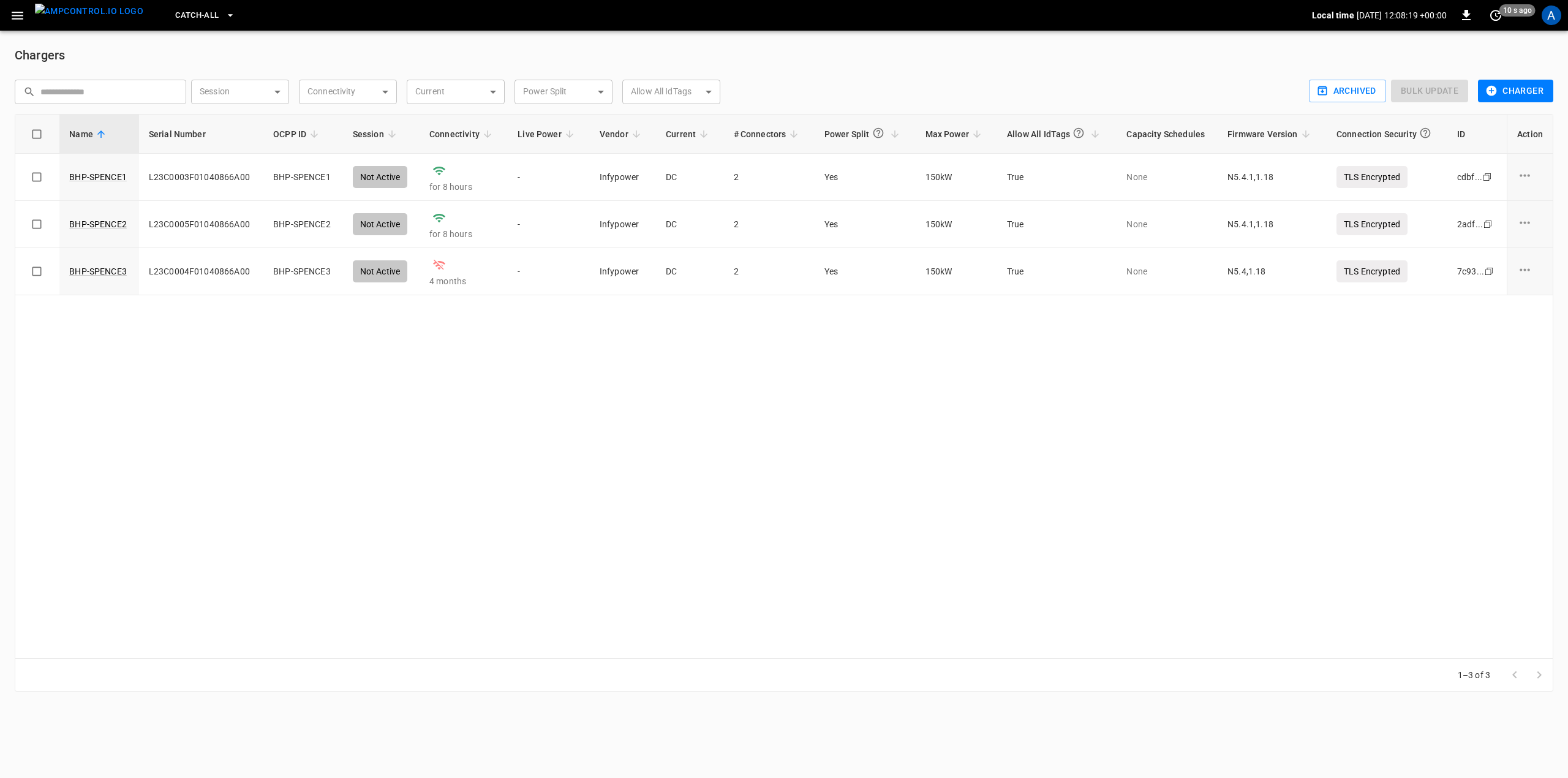
click at [525, 504] on div "Name Serial Number OCPP ID Session Connectivity Live Power Vendor Current # Con…" at bounding box center [783, 386] width 1539 height 545
click at [942, 58] on h6 "Chargers" at bounding box center [783, 54] width 1539 height 19
